Goal: Check status: Check status

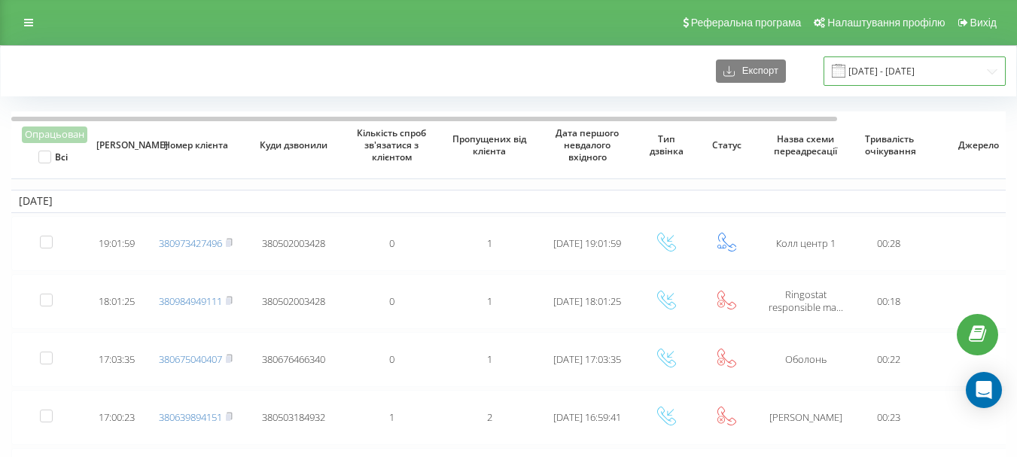
click at [989, 74] on input "21.08.2025 - 21.08.2025" at bounding box center [914, 70] width 182 height 29
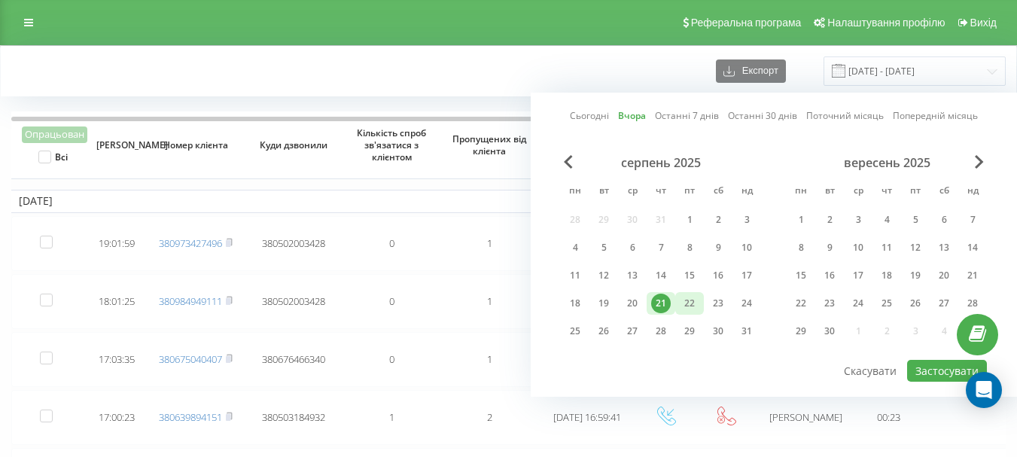
click at [689, 302] on div "22" at bounding box center [690, 304] width 20 height 20
click at [923, 368] on button "Застосувати" at bounding box center [947, 371] width 80 height 22
type input "22.08.2025 - 22.08.2025"
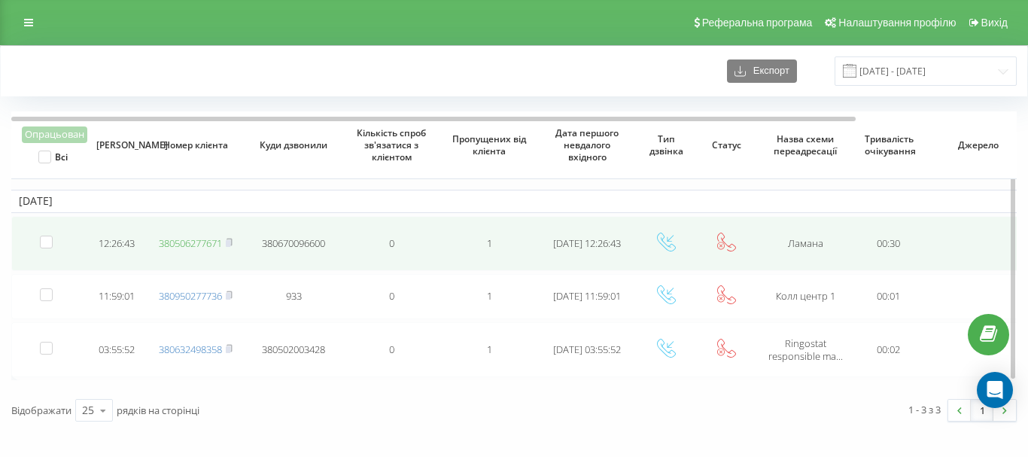
drag, startPoint x: 202, startPoint y: 243, endPoint x: 189, endPoint y: 239, distance: 13.6
click at [189, 239] on link "380506277671" at bounding box center [190, 243] width 63 height 14
click at [229, 245] on rect at bounding box center [228, 243] width 5 height 7
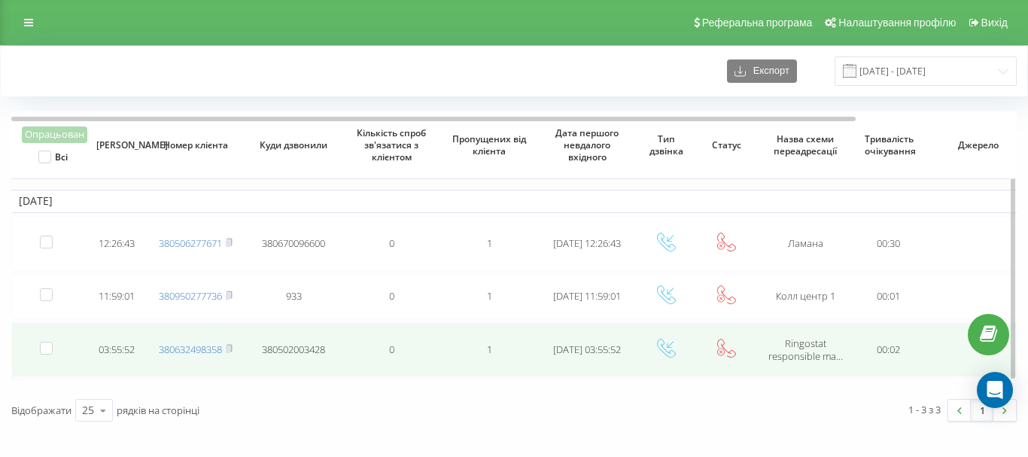
drag, startPoint x: 293, startPoint y: 350, endPoint x: 278, endPoint y: 349, distance: 15.1
click at [278, 349] on span "380502003428" at bounding box center [293, 349] width 63 height 14
click at [229, 351] on rect at bounding box center [228, 349] width 5 height 7
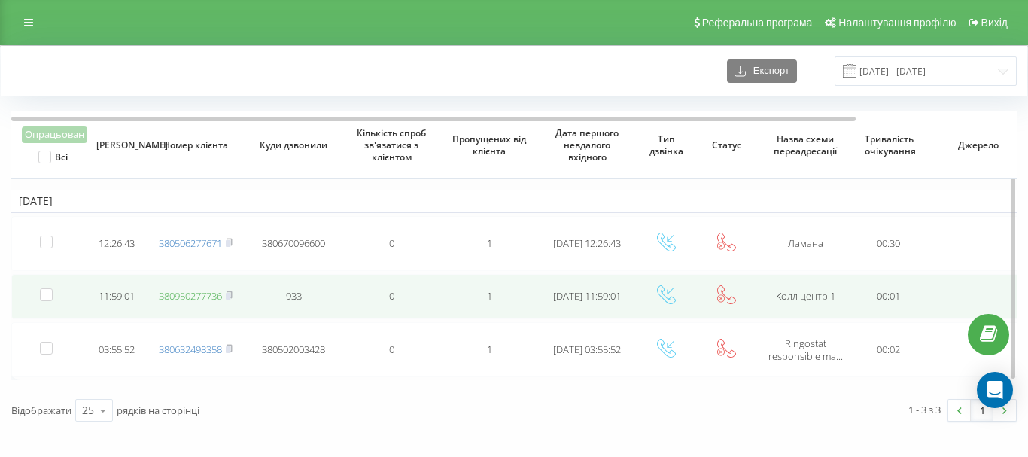
click at [199, 301] on link "380950277736" at bounding box center [190, 296] width 63 height 14
click at [230, 295] on rect at bounding box center [228, 296] width 5 height 7
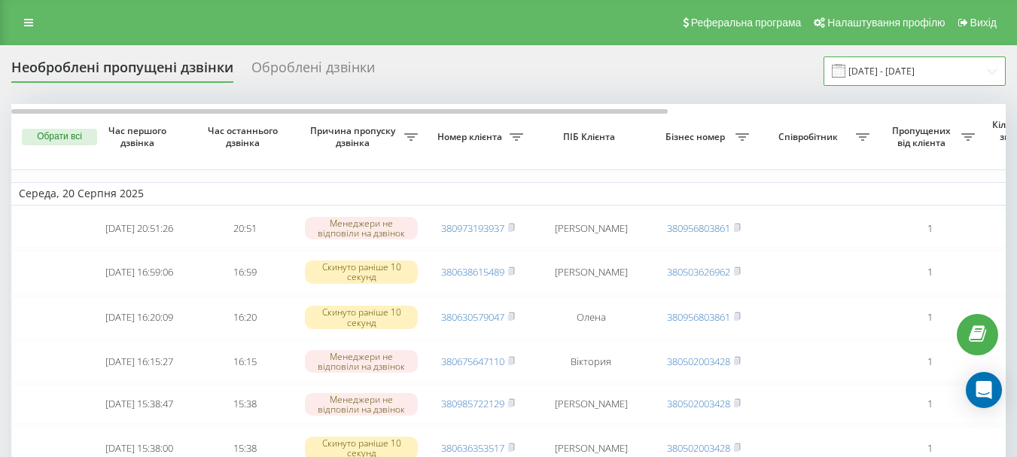
click at [896, 68] on input "20.08.2025 - 20.08.2025" at bounding box center [914, 70] width 182 height 29
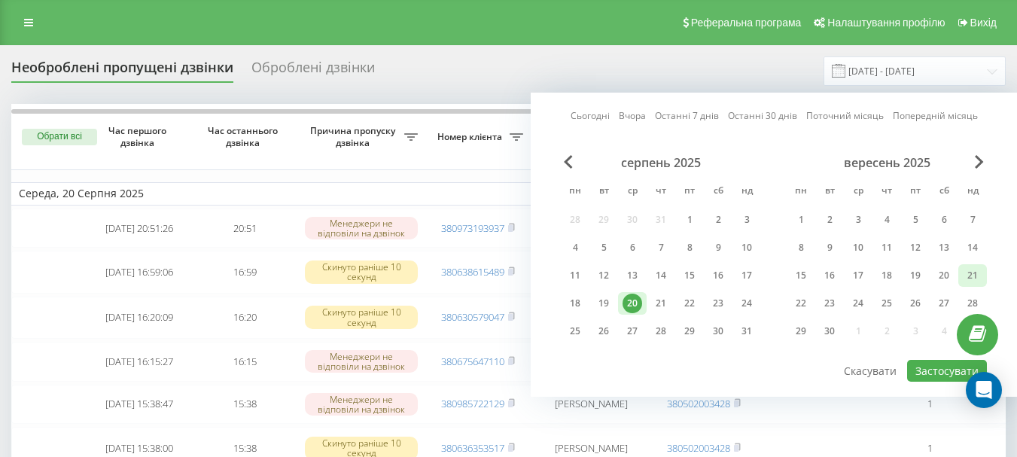
click at [965, 275] on div "21" at bounding box center [973, 276] width 20 height 20
click at [694, 300] on div "22" at bounding box center [690, 304] width 20 height 20
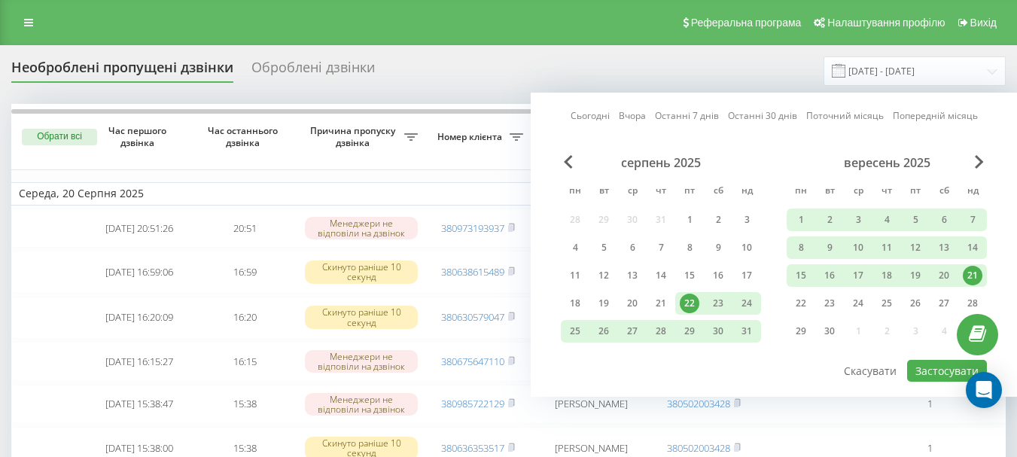
click at [684, 306] on div "22" at bounding box center [690, 304] width 20 height 20
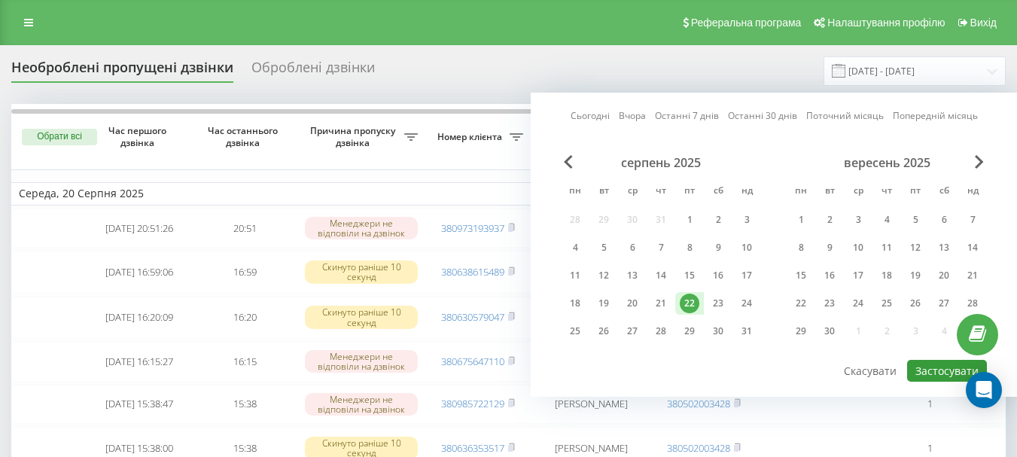
click at [944, 366] on button "Застосувати" at bounding box center [947, 371] width 80 height 22
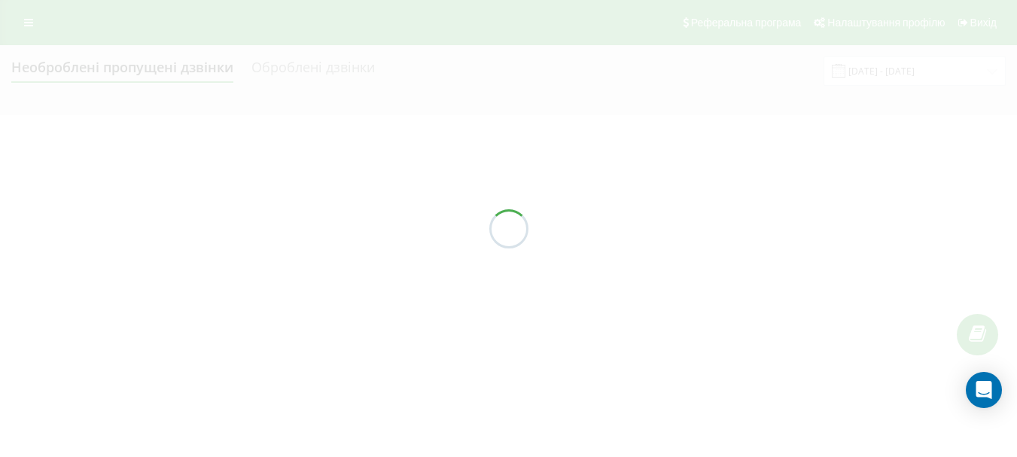
type input "22.08.2025 - 22.08.2025"
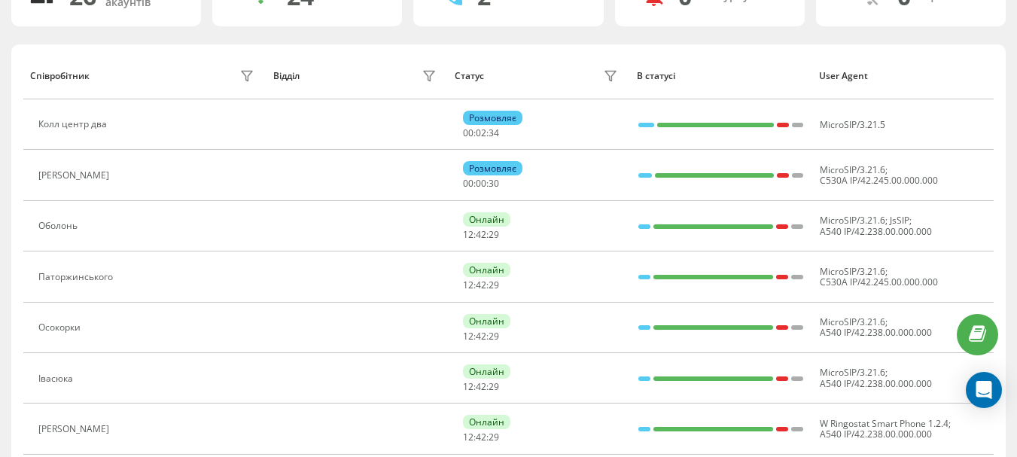
scroll to position [100, 0]
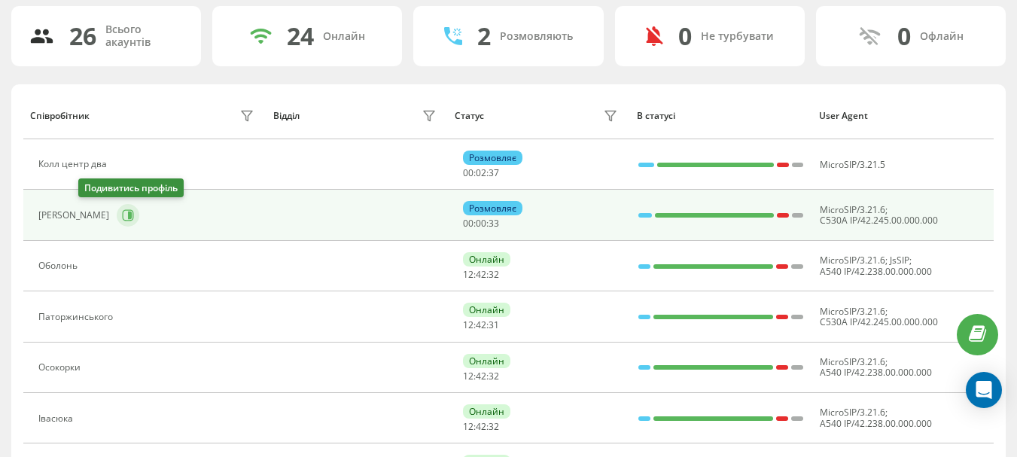
click at [122, 214] on icon at bounding box center [128, 215] width 12 height 12
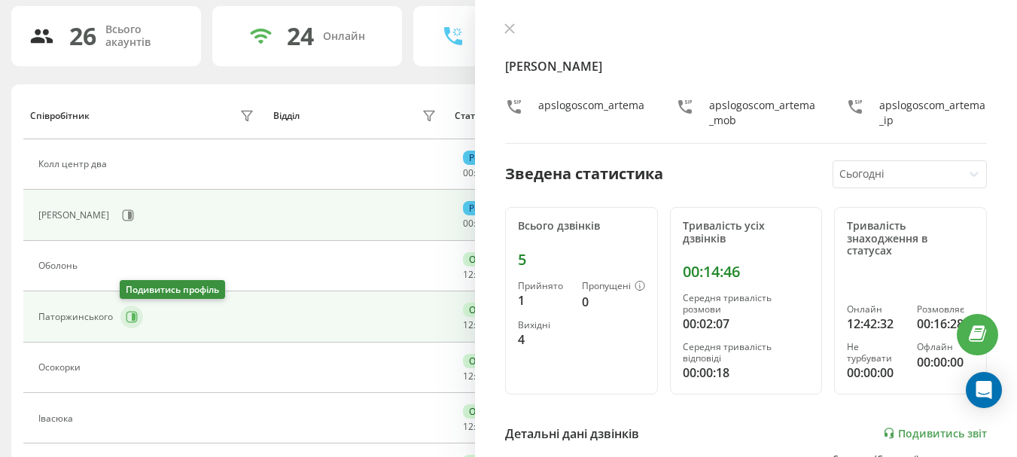
click at [128, 314] on icon at bounding box center [132, 317] width 12 height 12
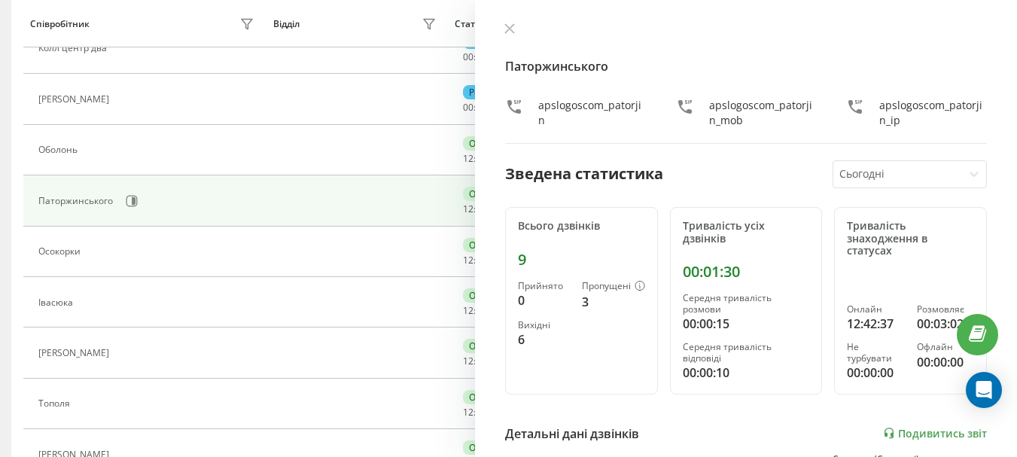
scroll to position [251, 0]
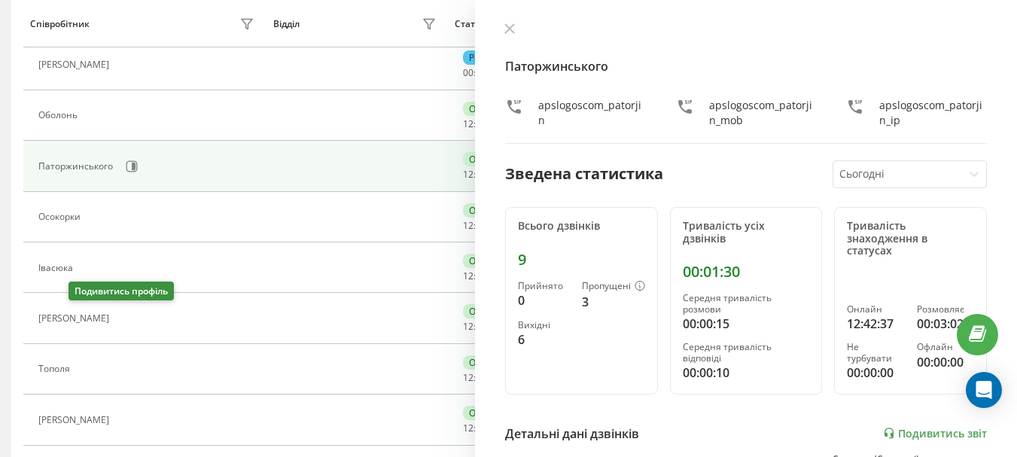
click at [117, 325] on button at bounding box center [126, 319] width 18 height 21
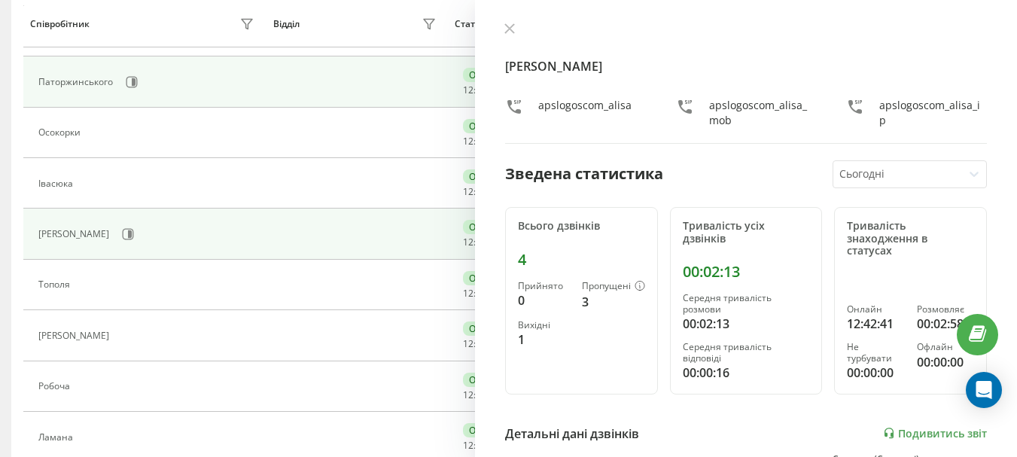
scroll to position [401, 0]
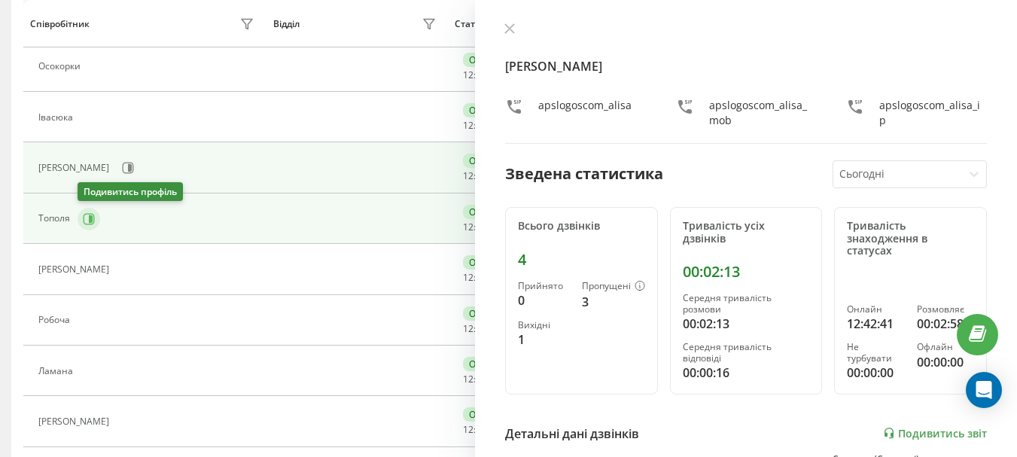
click at [84, 216] on icon at bounding box center [89, 219] width 12 height 12
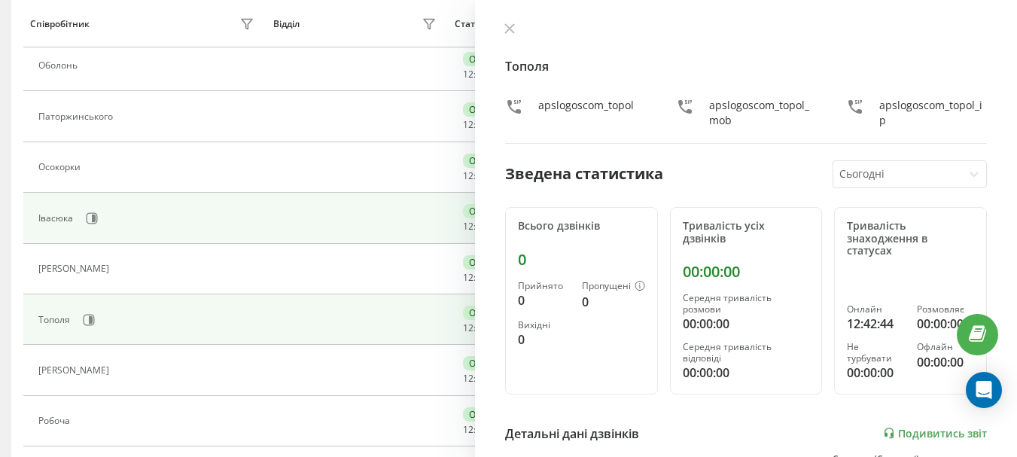
scroll to position [148, 0]
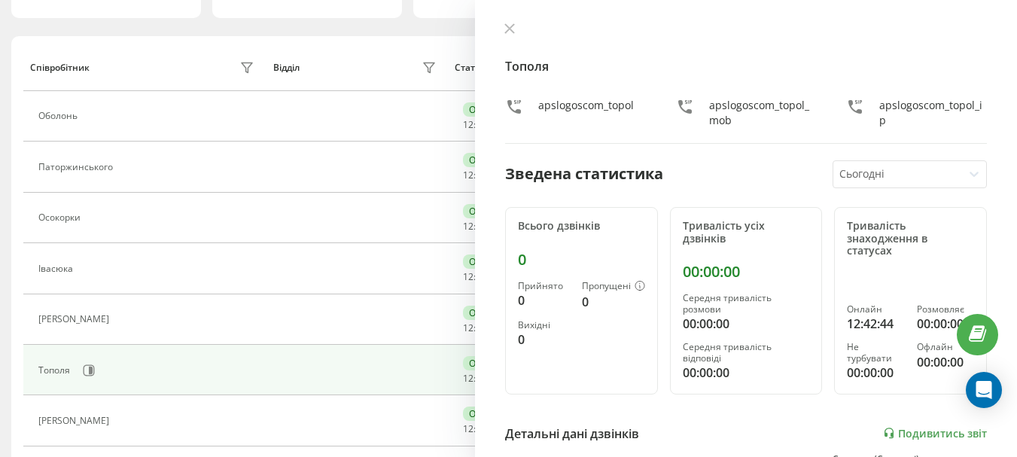
click at [999, 272] on div "Тополя apslogoscom_topol apslogoscom_topol_mob apslogoscom_topol_ip Зведена ста…" at bounding box center [746, 228] width 542 height 457
